Goal: Find specific page/section: Find specific page/section

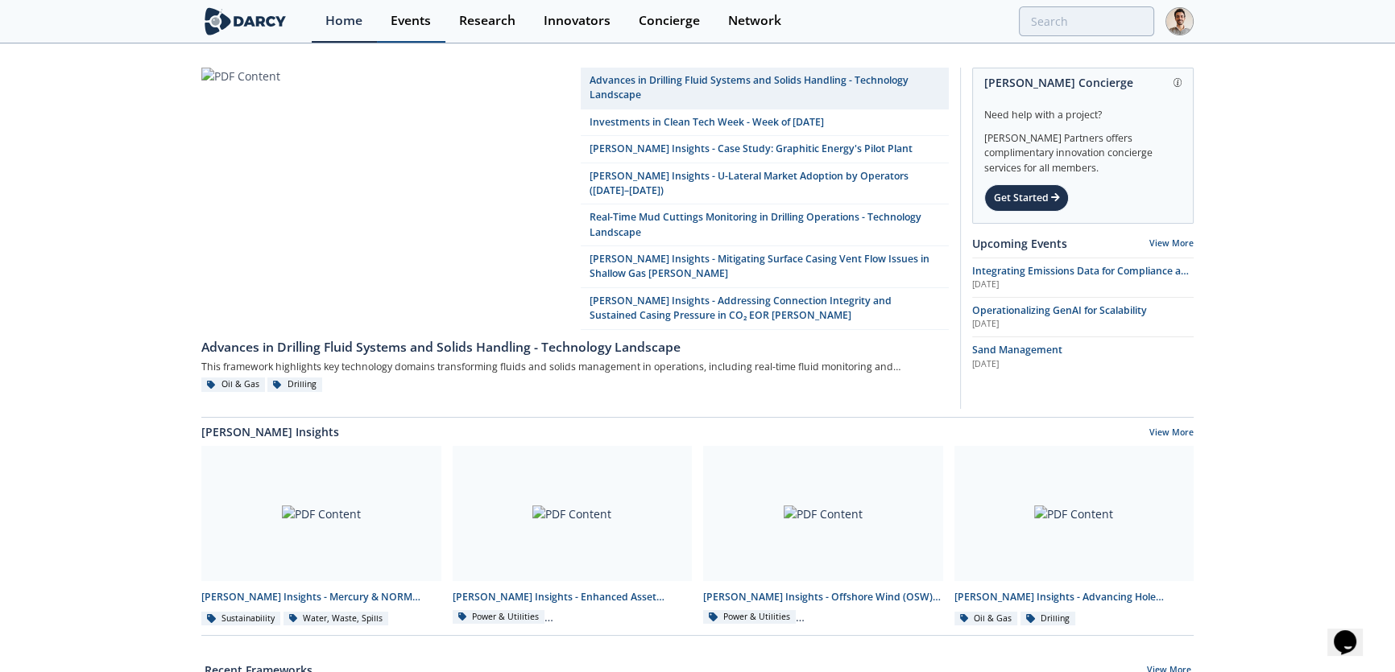
click at [391, 18] on div "Events" at bounding box center [411, 20] width 40 height 13
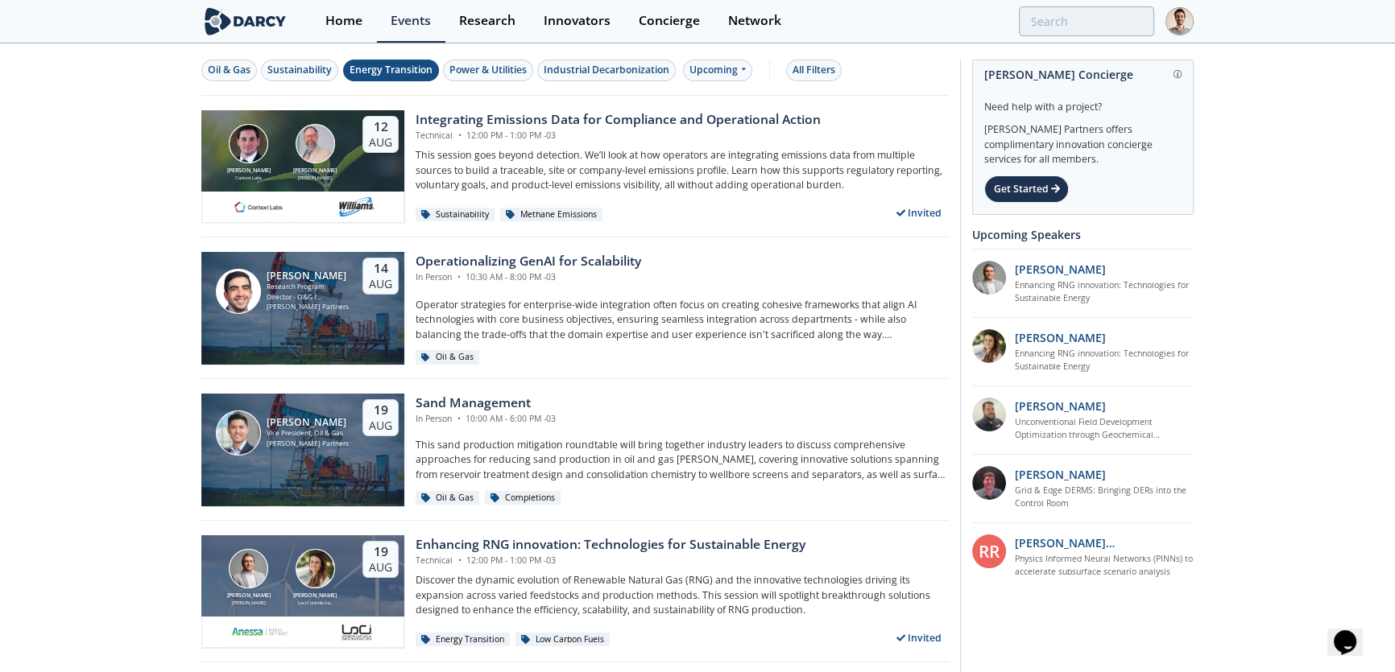
click at [370, 72] on div "Energy Transition" at bounding box center [391, 70] width 83 height 14
